Goal: Navigation & Orientation: Find specific page/section

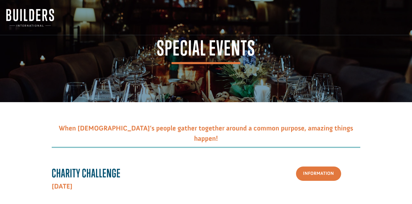
click at [39, 22] on img at bounding box center [30, 18] width 48 height 18
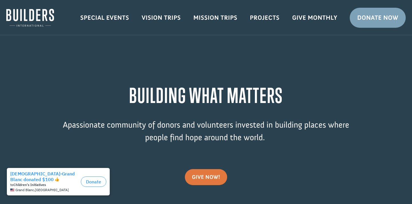
click at [157, 22] on link "Vision Trips" at bounding box center [161, 17] width 52 height 17
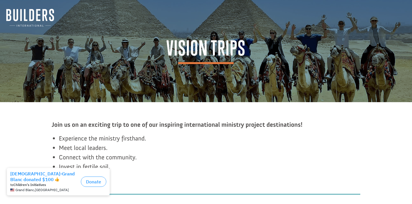
click at [54, 17] on link at bounding box center [30, 18] width 60 height 18
